Goal: Check status: Check status

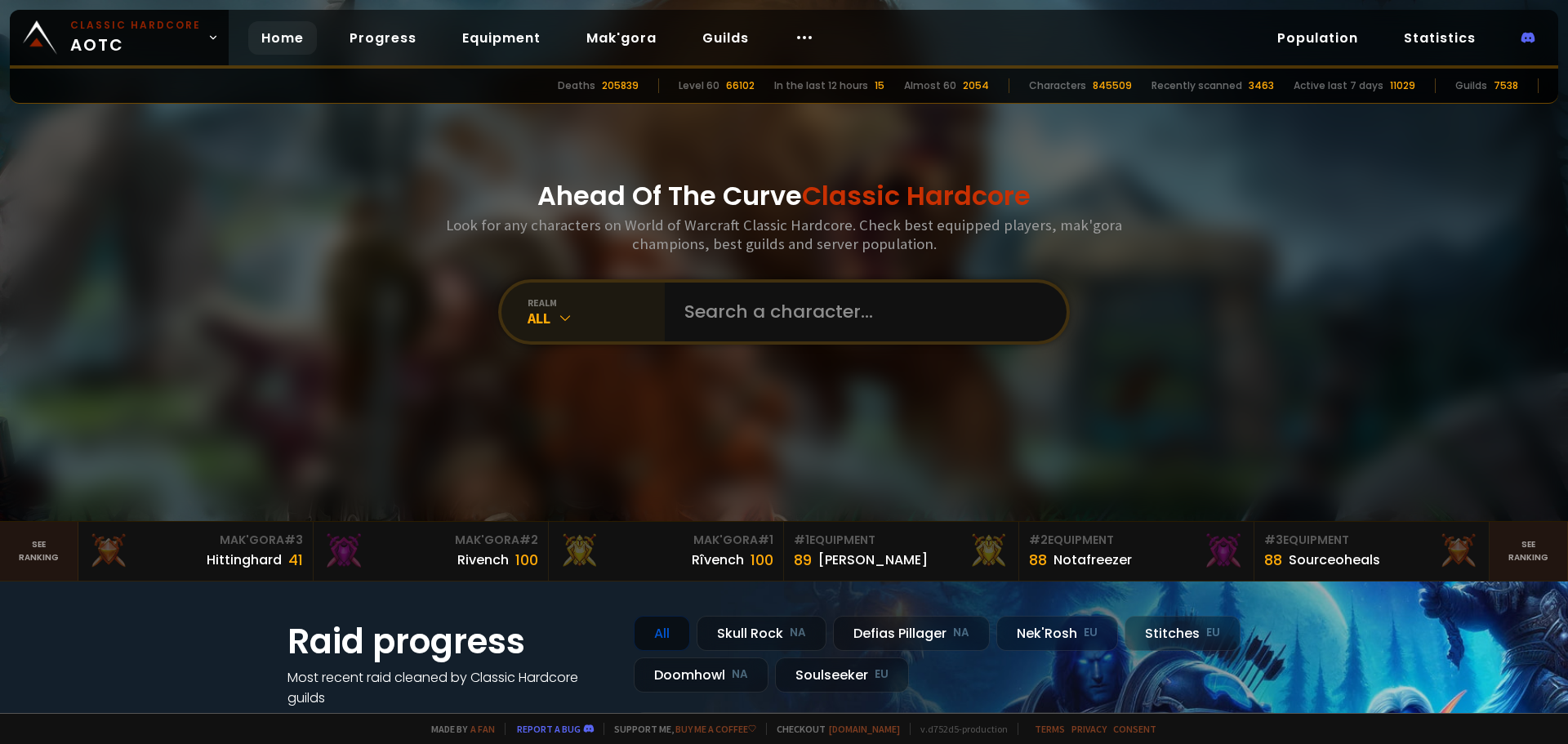
click at [567, 321] on icon at bounding box center [565, 317] width 16 height 16
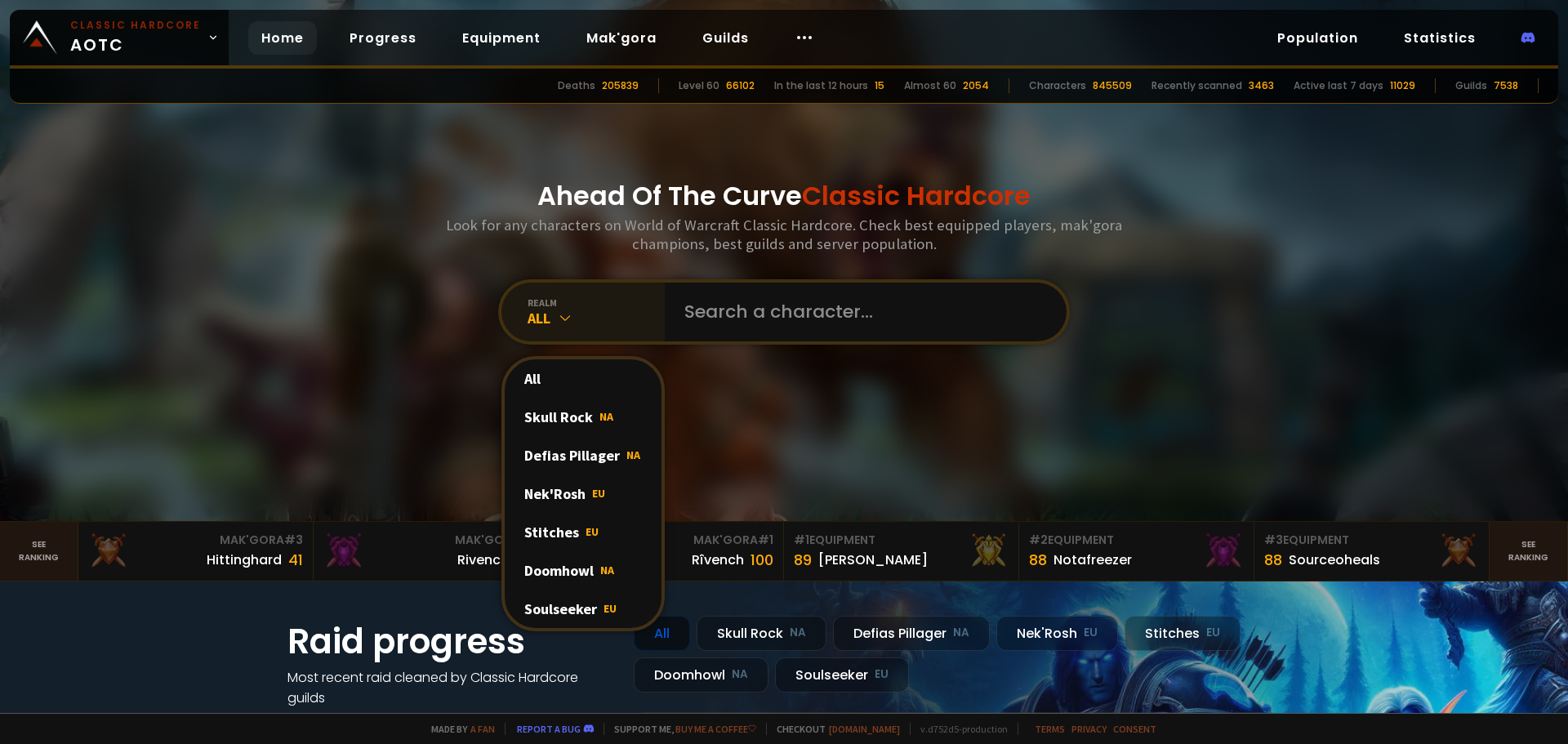
click at [567, 321] on icon at bounding box center [565, 317] width 16 height 16
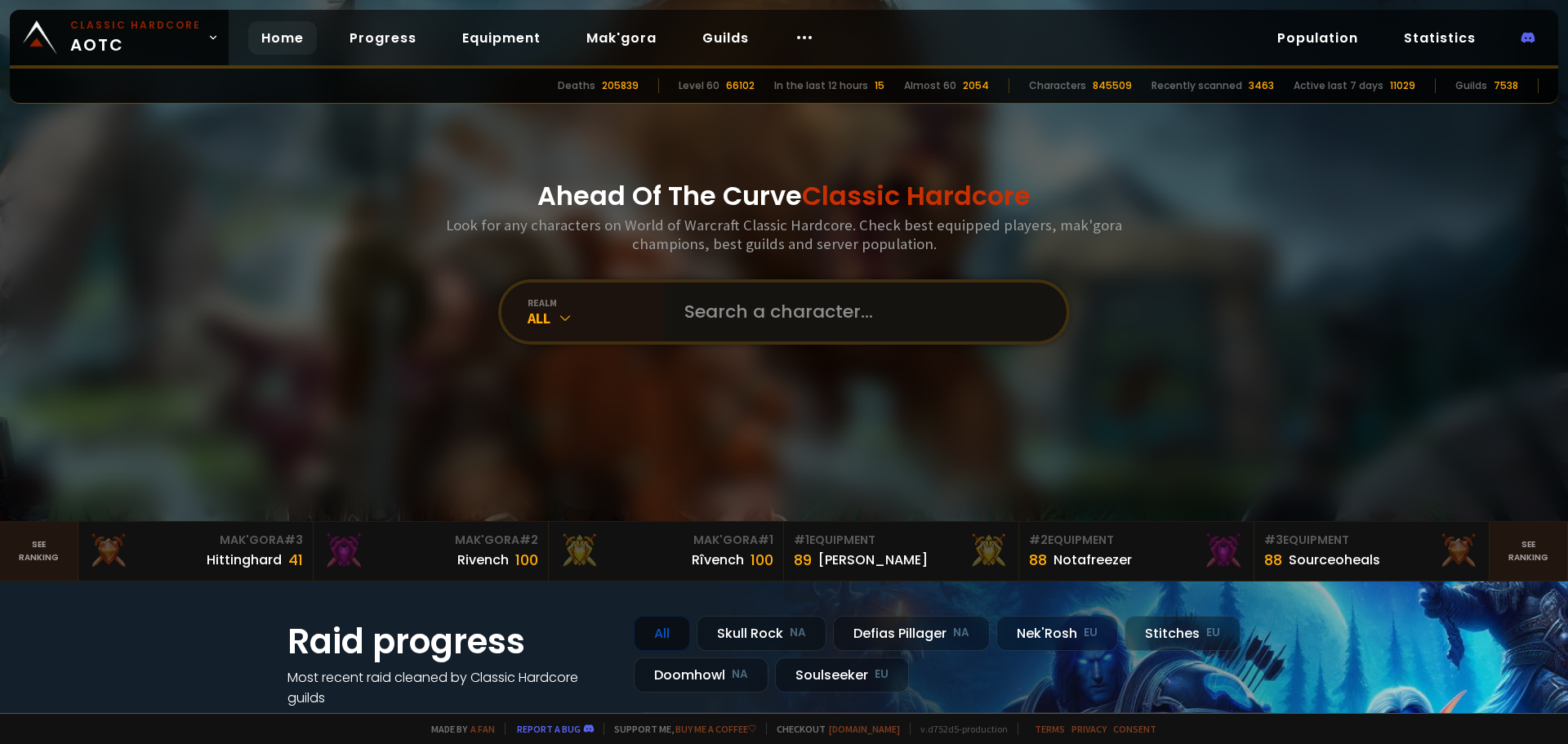
click at [760, 314] on input "text" at bounding box center [861, 312] width 372 height 58
type input "Eochad"
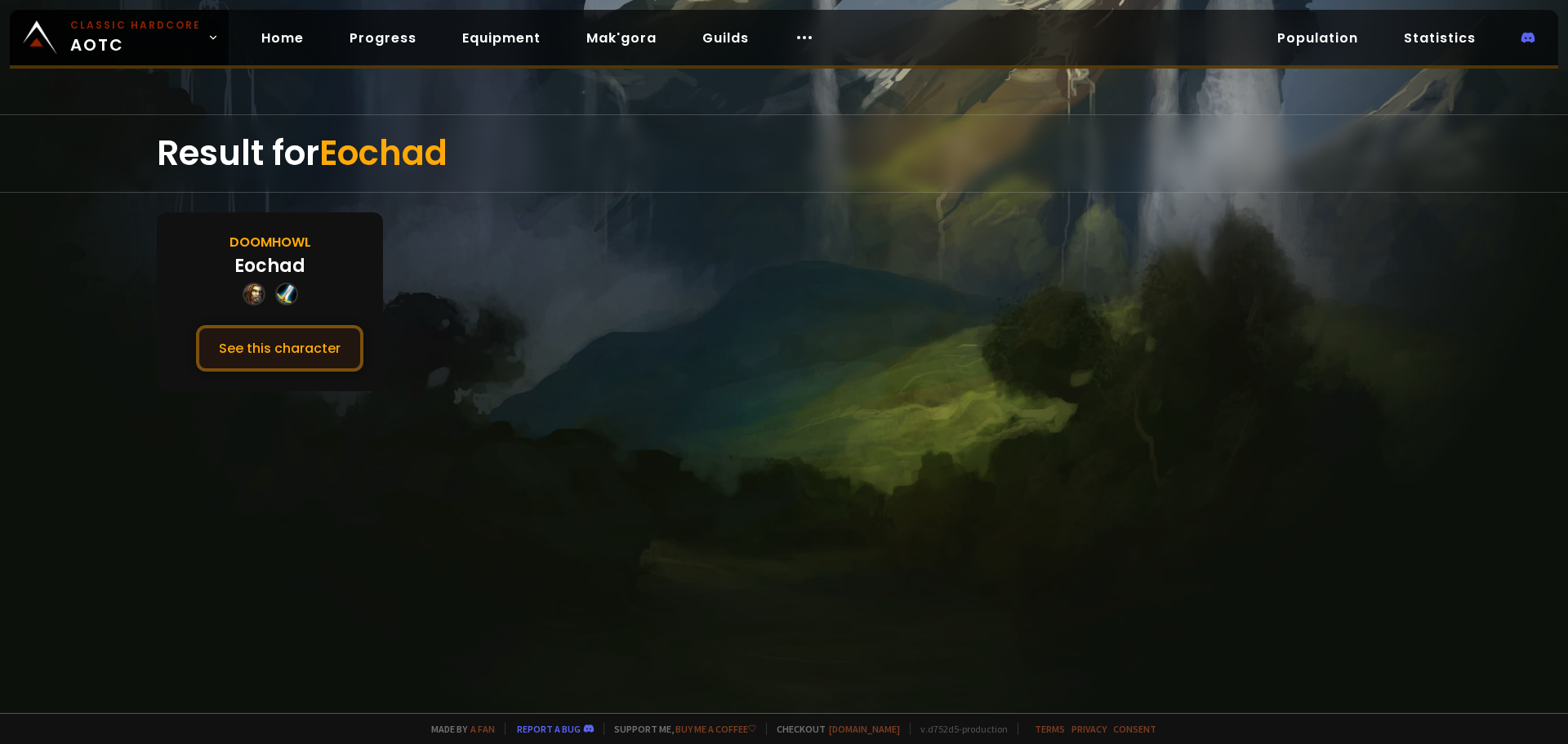
click at [271, 354] on button "See this character" at bounding box center [279, 348] width 167 height 47
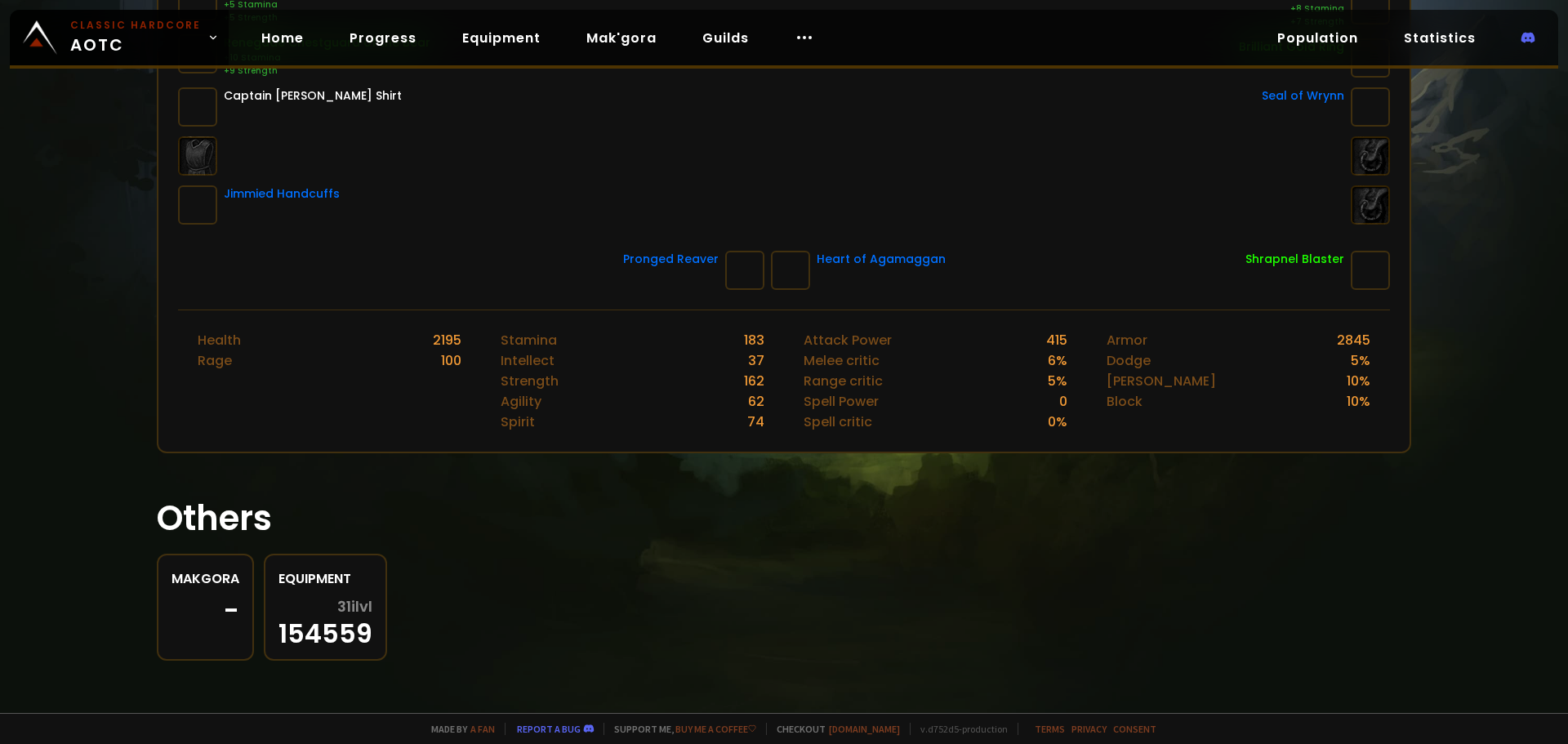
scroll to position [73, 0]
